Goal: Information Seeking & Learning: Learn about a topic

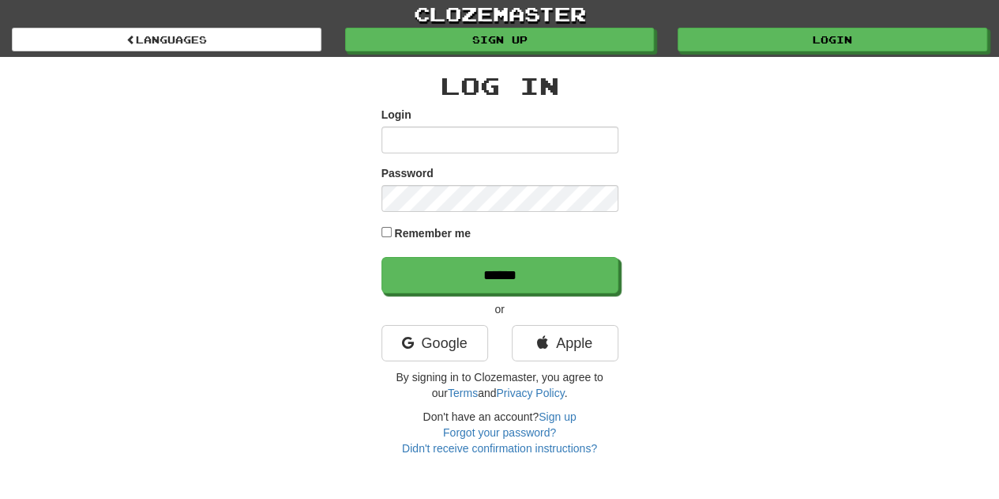
click at [487, 141] on input "Login" at bounding box center [500, 139] width 237 height 27
type input "**********"
click at [454, 339] on link "Google" at bounding box center [435, 343] width 107 height 36
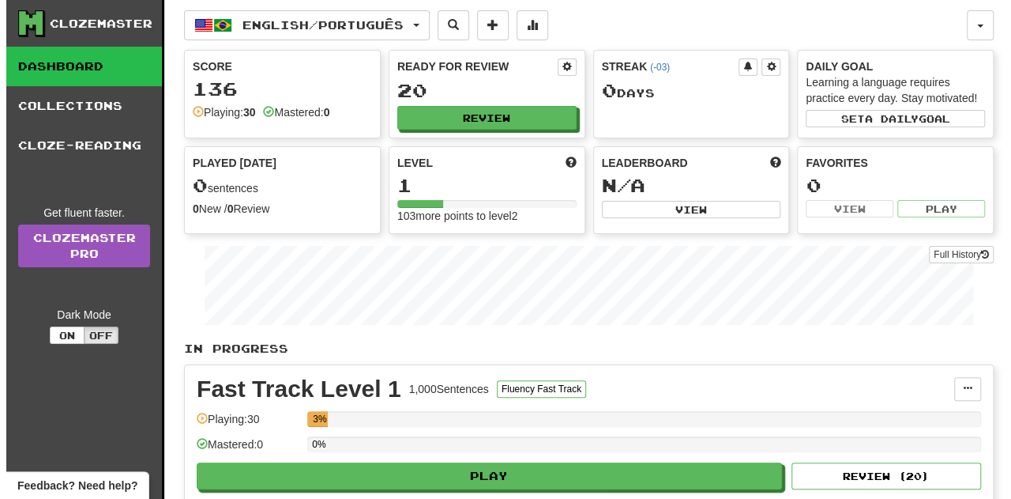
scroll to position [158, 0]
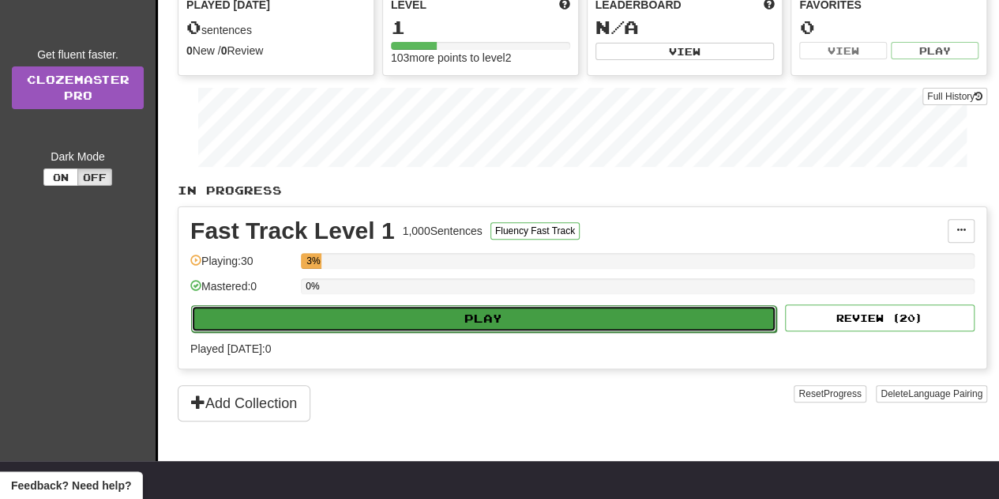
click at [507, 306] on button "Play" at bounding box center [483, 318] width 585 height 27
select select "**"
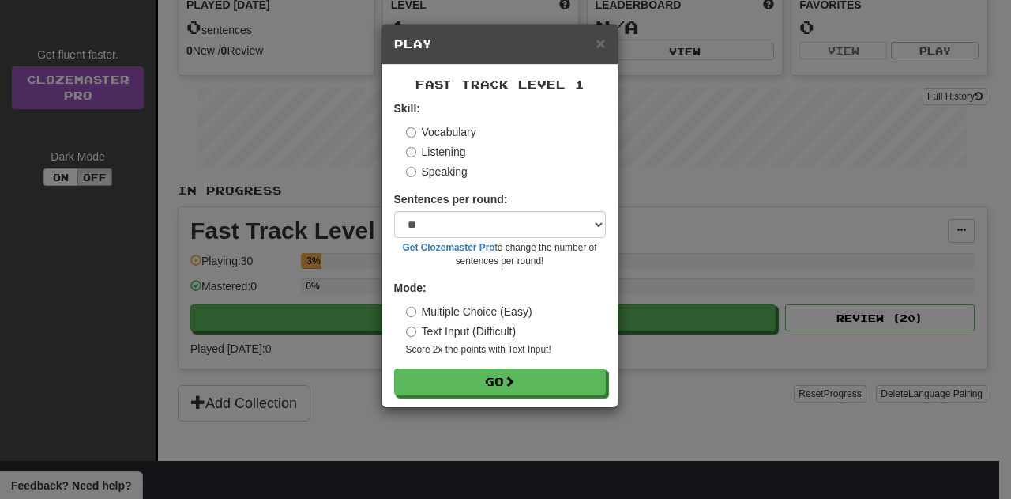
click at [427, 146] on label "Listening" at bounding box center [436, 152] width 60 height 16
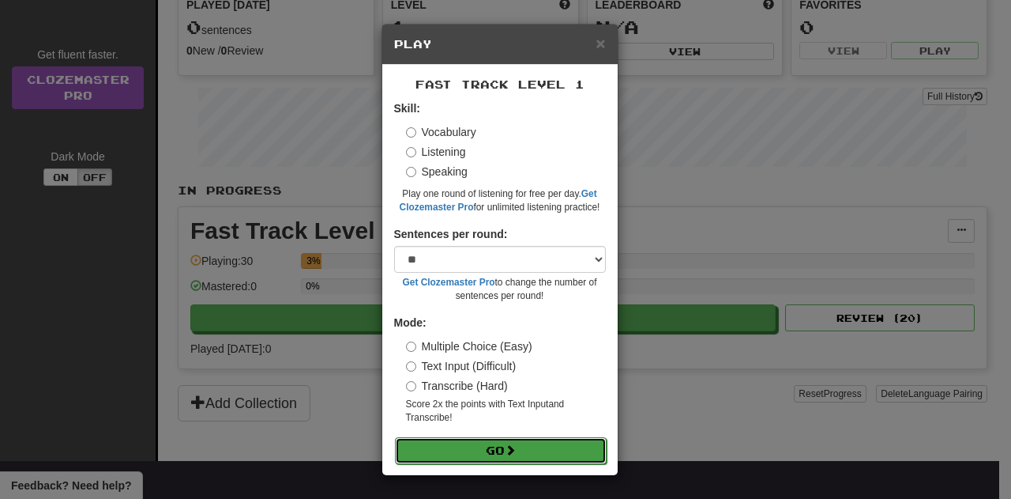
click at [515, 442] on button "Go" at bounding box center [501, 450] width 212 height 27
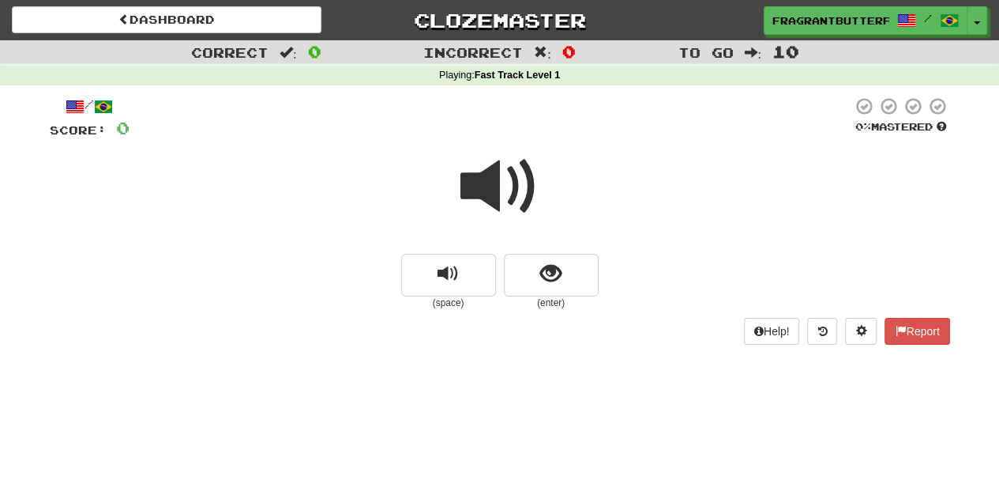
click at [533, 197] on span at bounding box center [500, 186] width 79 height 79
click at [514, 181] on span at bounding box center [500, 186] width 79 height 79
click at [559, 263] on span "show sentence" at bounding box center [550, 273] width 21 height 21
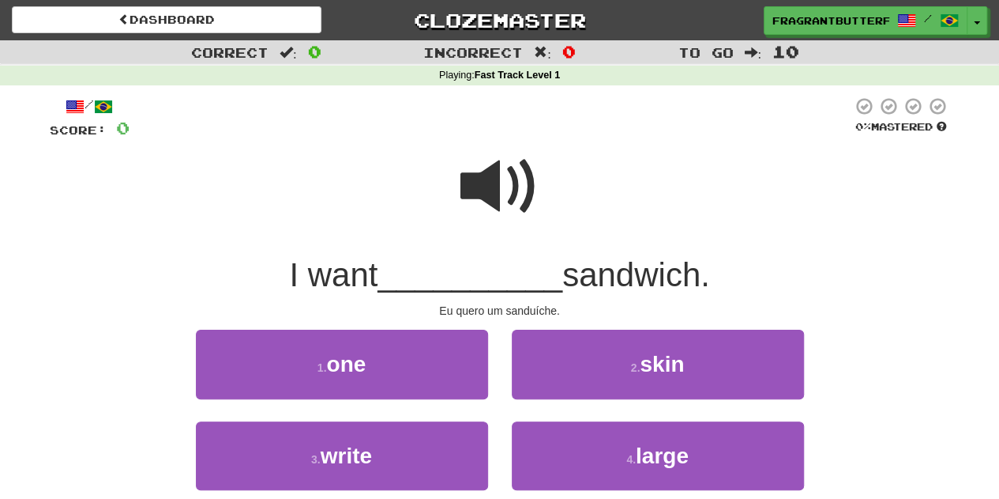
scroll to position [79, 0]
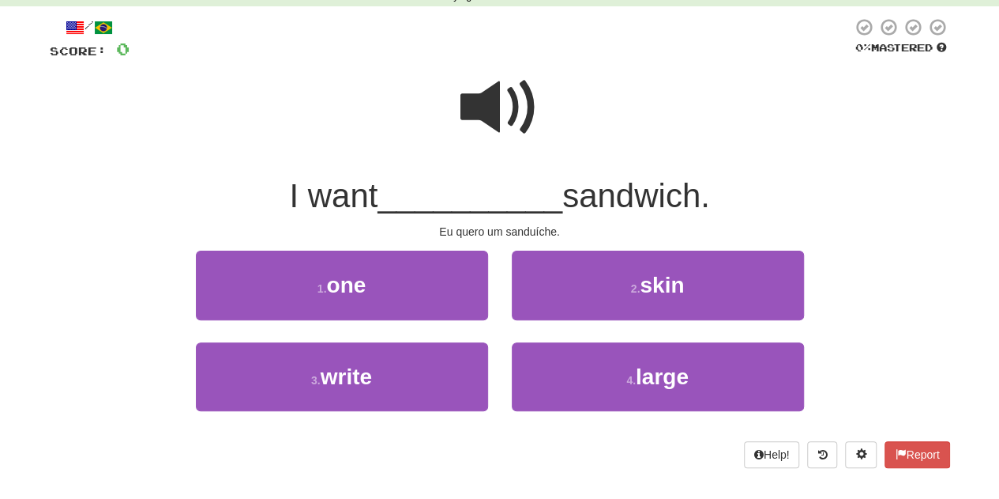
click at [472, 127] on span at bounding box center [500, 107] width 79 height 79
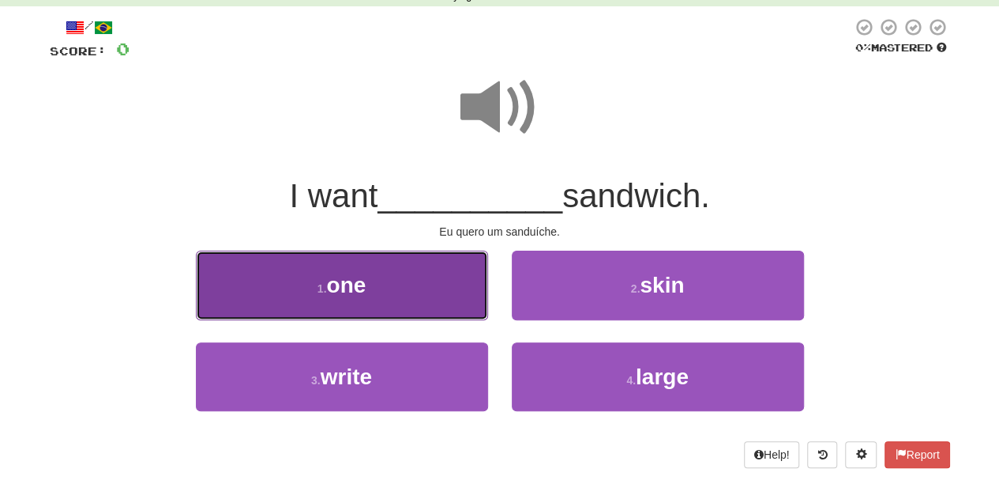
click at [327, 287] on span "one" at bounding box center [346, 285] width 40 height 24
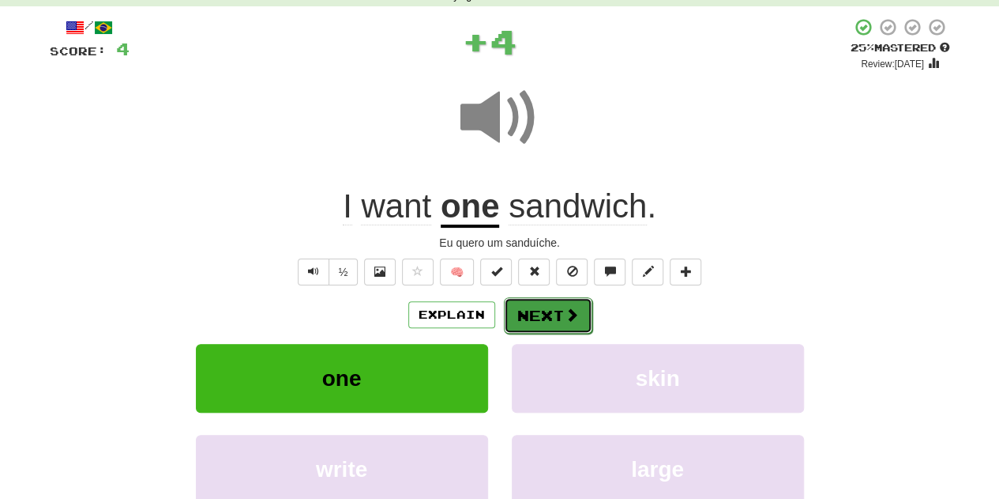
click at [557, 314] on button "Next" at bounding box center [548, 315] width 88 height 36
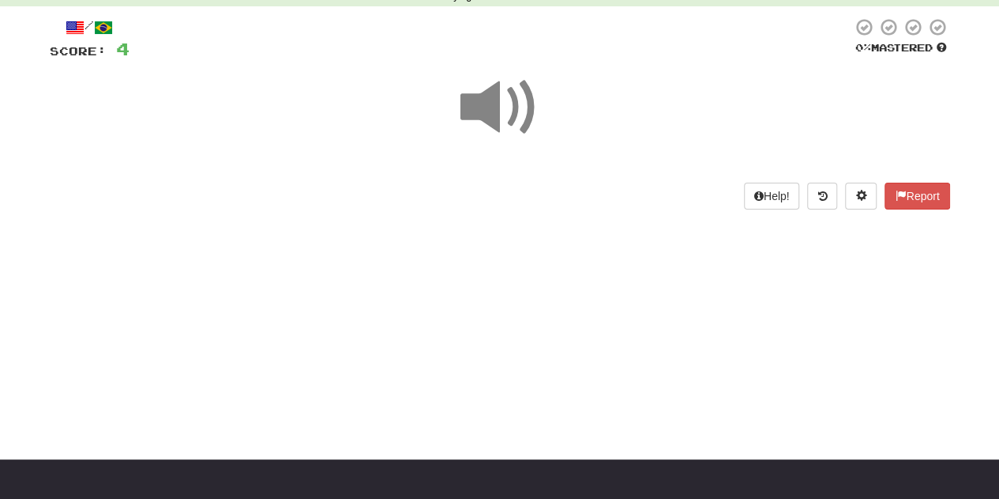
scroll to position [0, 0]
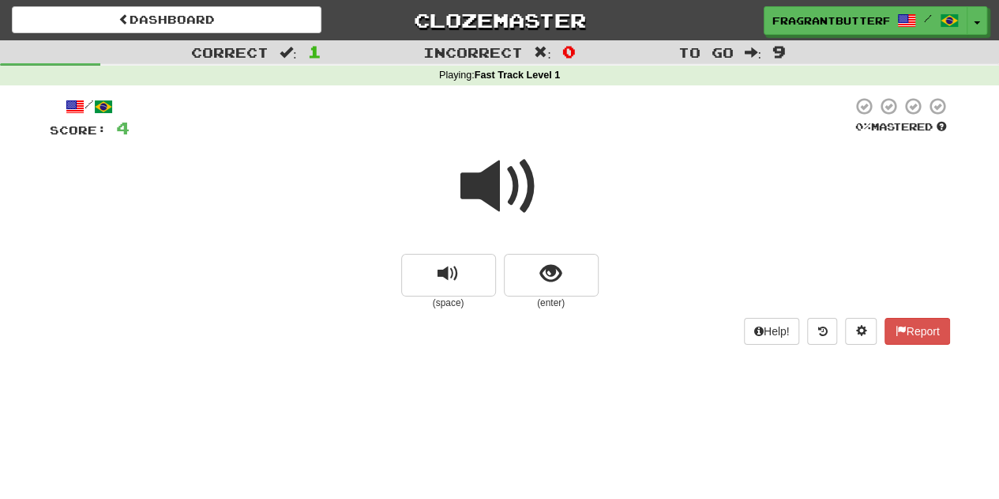
click at [505, 185] on span at bounding box center [500, 186] width 79 height 79
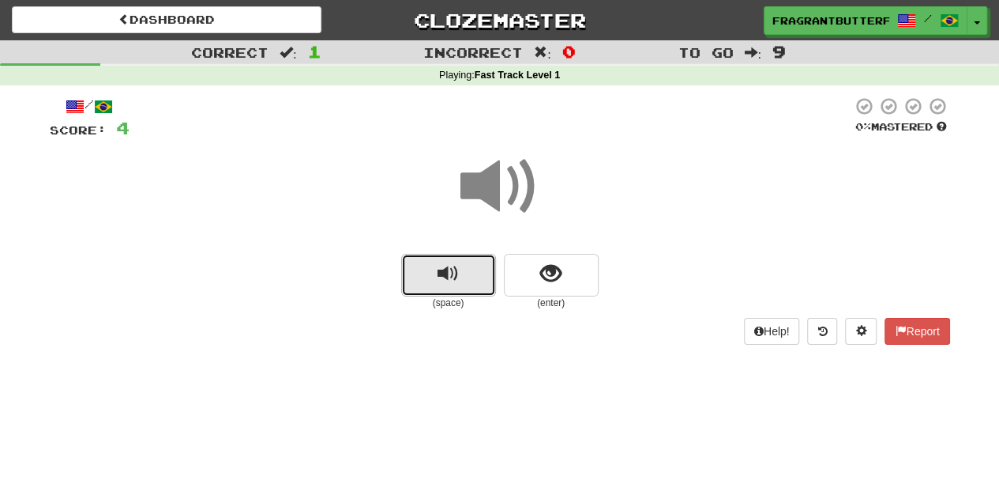
click at [464, 270] on button "replay audio" at bounding box center [448, 275] width 95 height 43
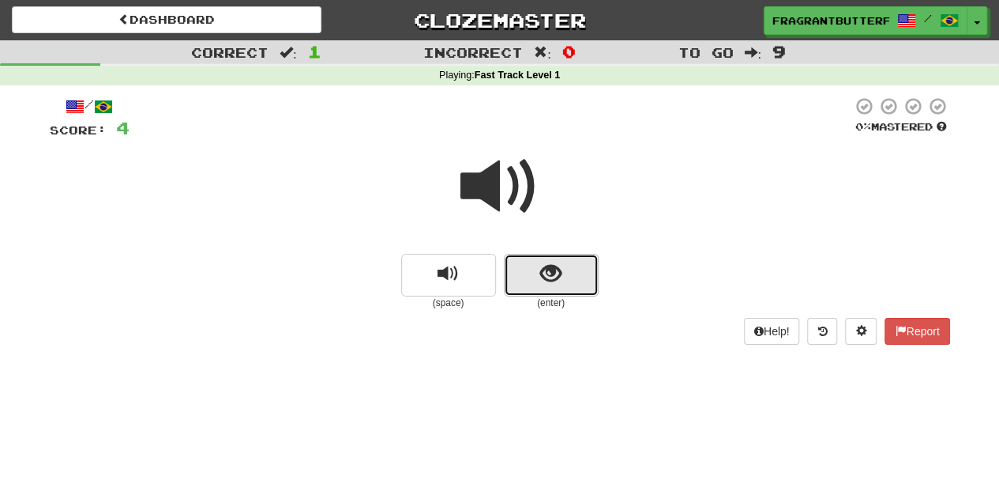
click at [561, 269] on span "show sentence" at bounding box center [550, 273] width 21 height 21
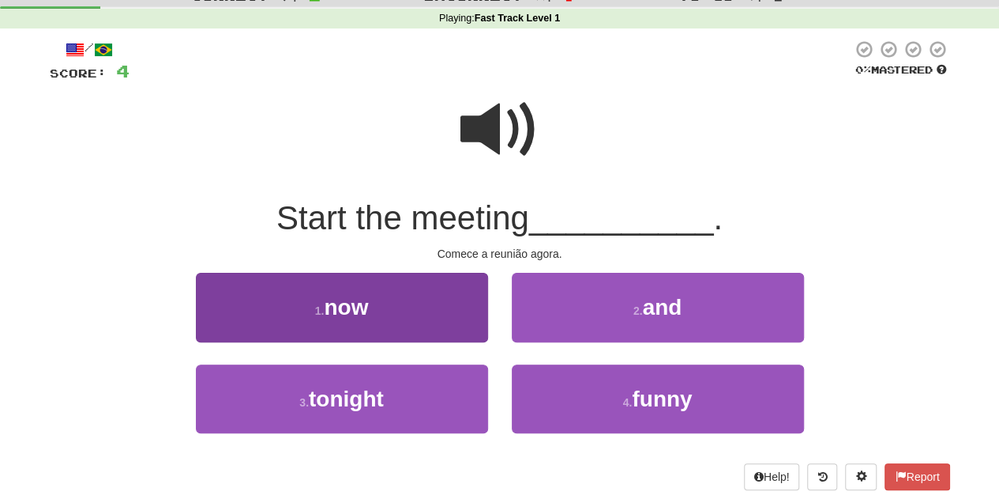
scroll to position [79, 0]
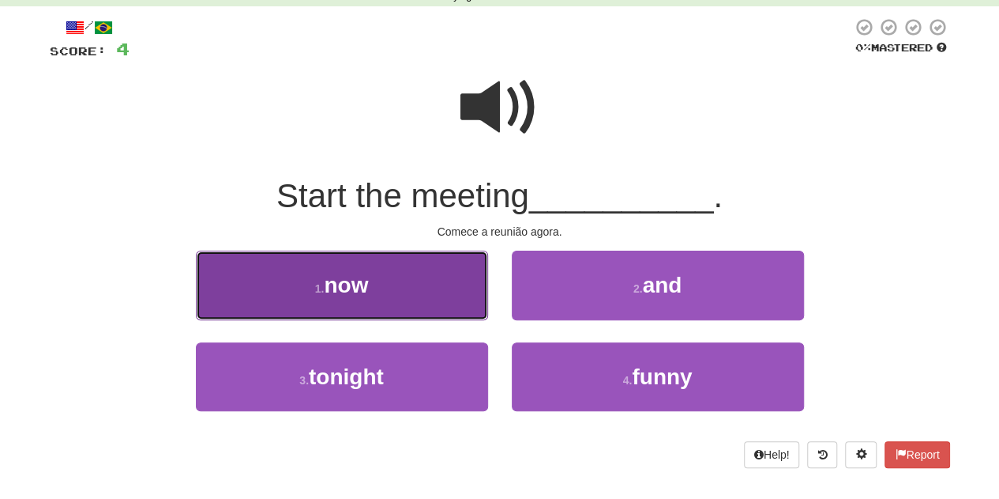
click at [390, 289] on button "1 . now" at bounding box center [342, 284] width 292 height 69
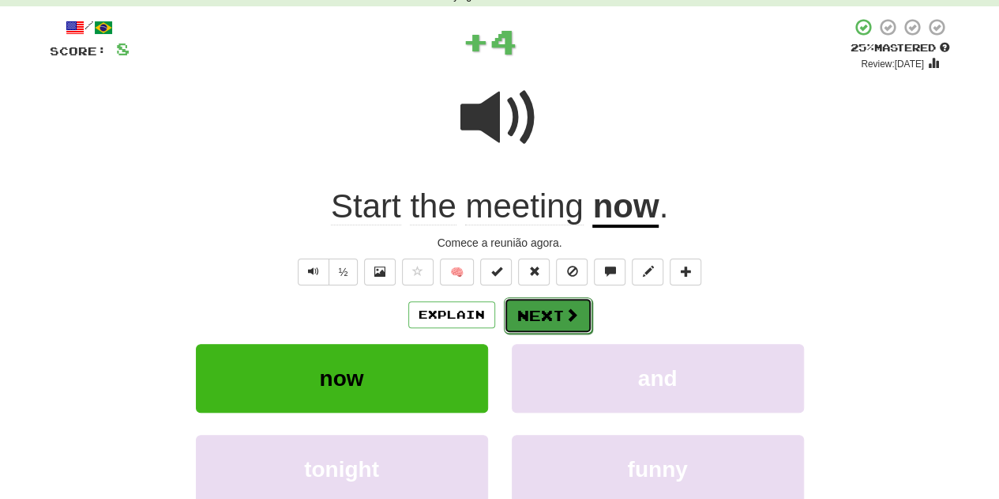
click at [550, 318] on button "Next" at bounding box center [548, 315] width 88 height 36
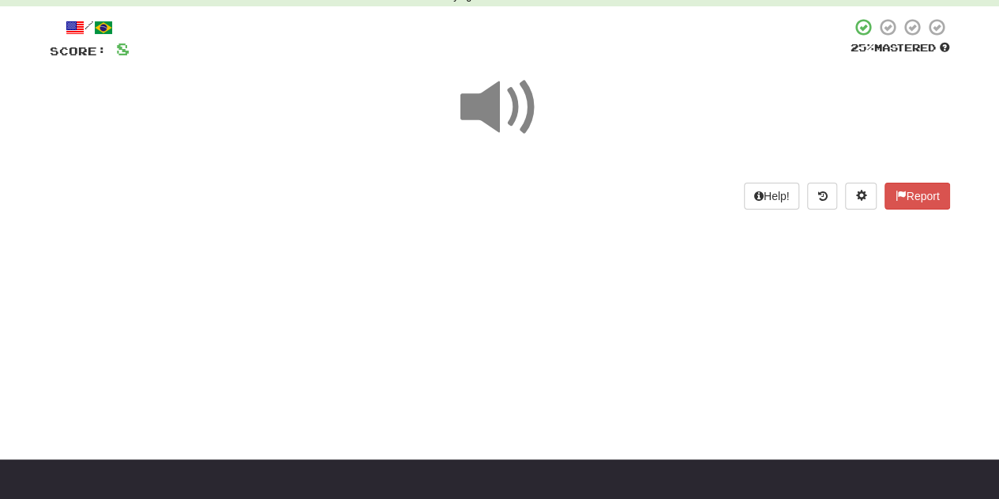
scroll to position [0, 0]
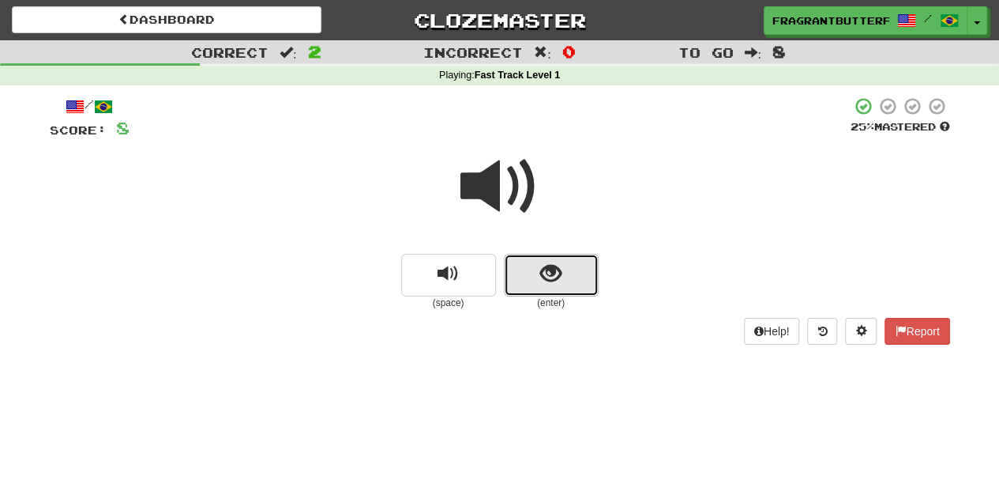
click at [540, 269] on span "show sentence" at bounding box center [550, 273] width 21 height 21
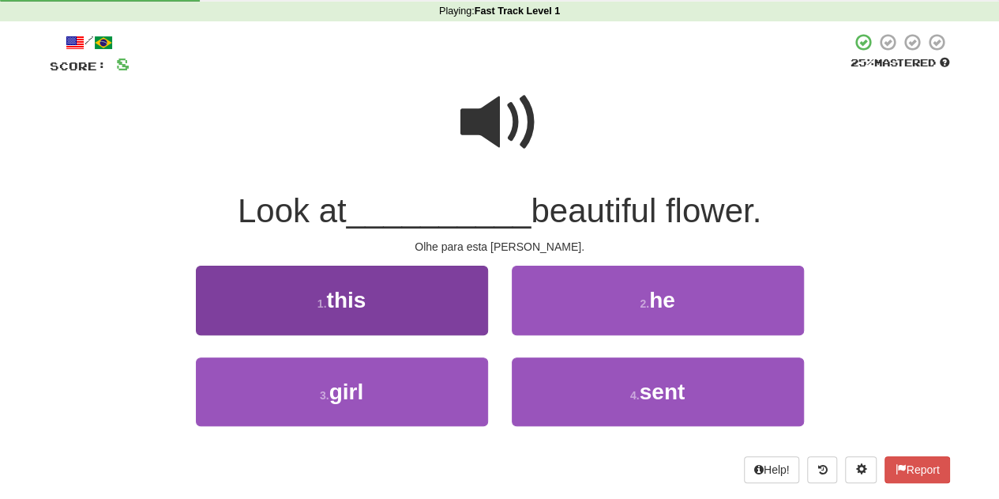
scroll to position [79, 0]
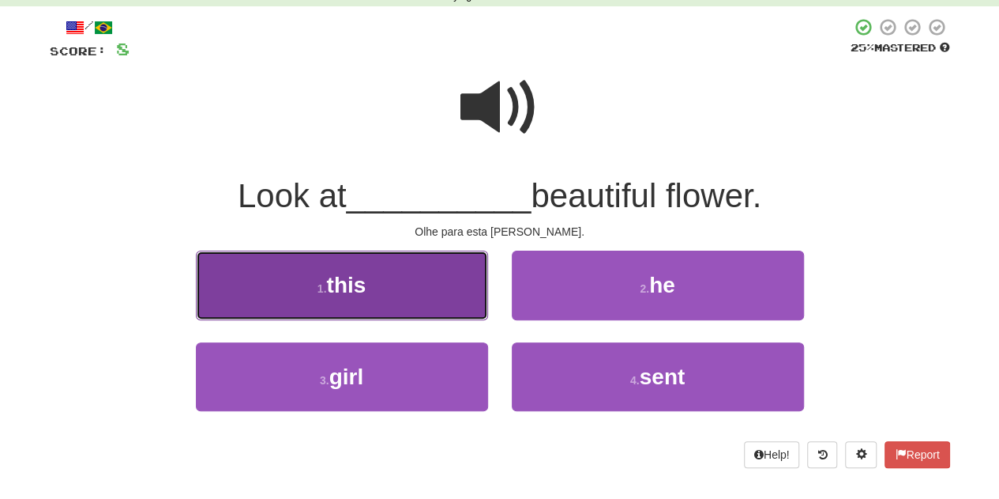
click at [374, 299] on button "1 . this" at bounding box center [342, 284] width 292 height 69
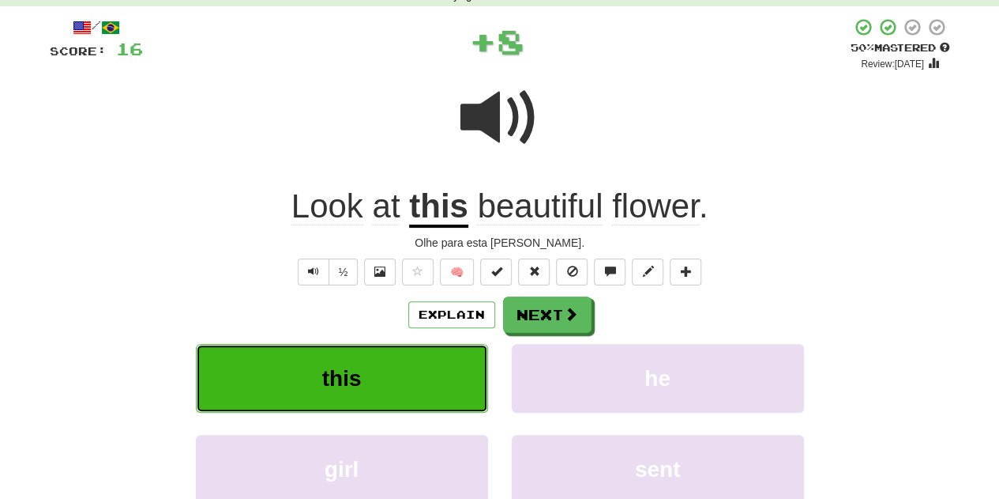
scroll to position [0, 0]
